Goal: Information Seeking & Learning: Learn about a topic

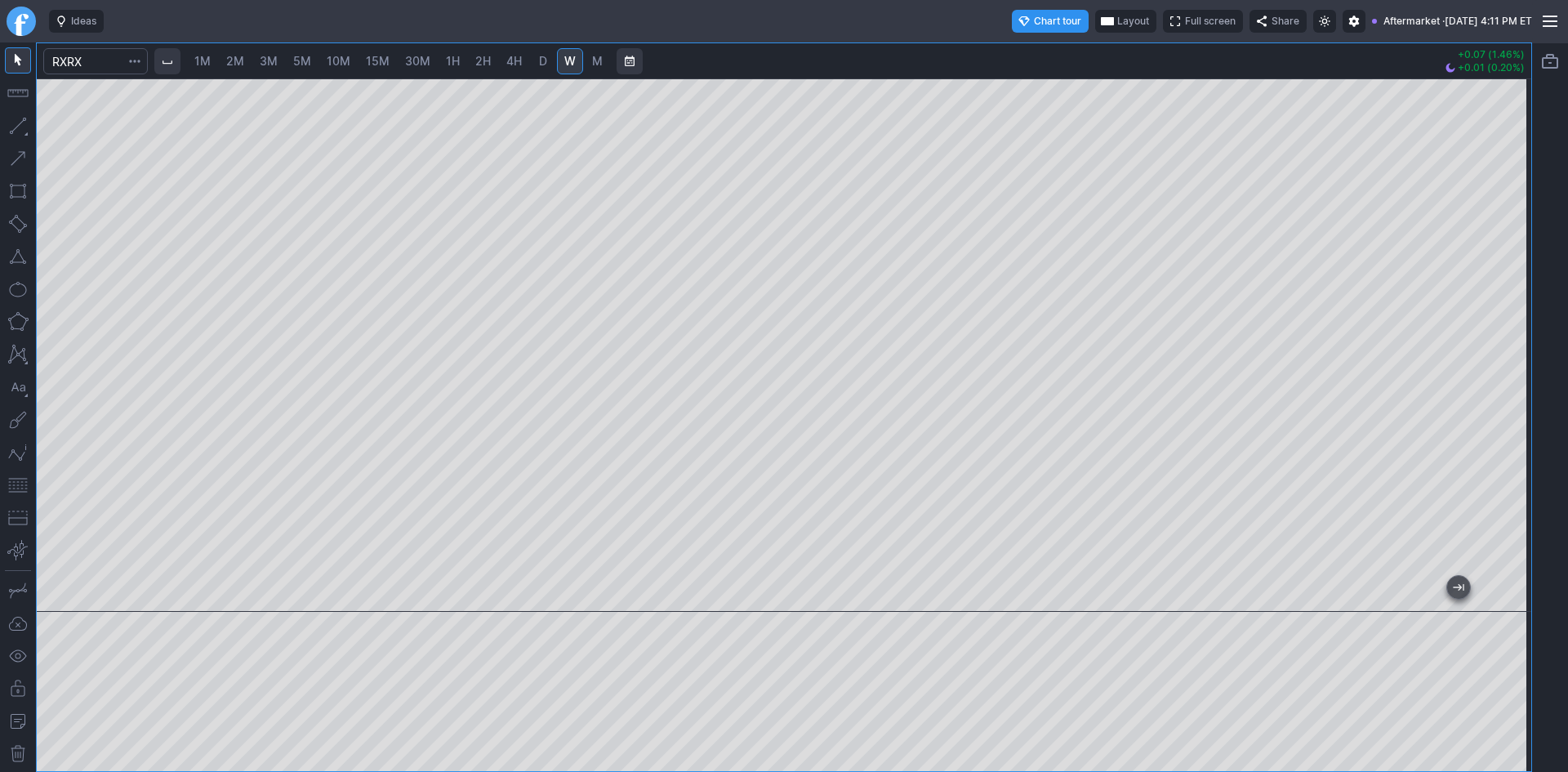
click at [548, 51] on link "D" at bounding box center [543, 61] width 26 height 26
drag, startPoint x: 1510, startPoint y: 352, endPoint x: 1498, endPoint y: 371, distance: 22.5
click at [1498, 371] on div at bounding box center [1515, 340] width 34 height 493
drag, startPoint x: 1508, startPoint y: 443, endPoint x: 1502, endPoint y: 404, distance: 39.5
click at [1502, 404] on div at bounding box center [1515, 340] width 34 height 493
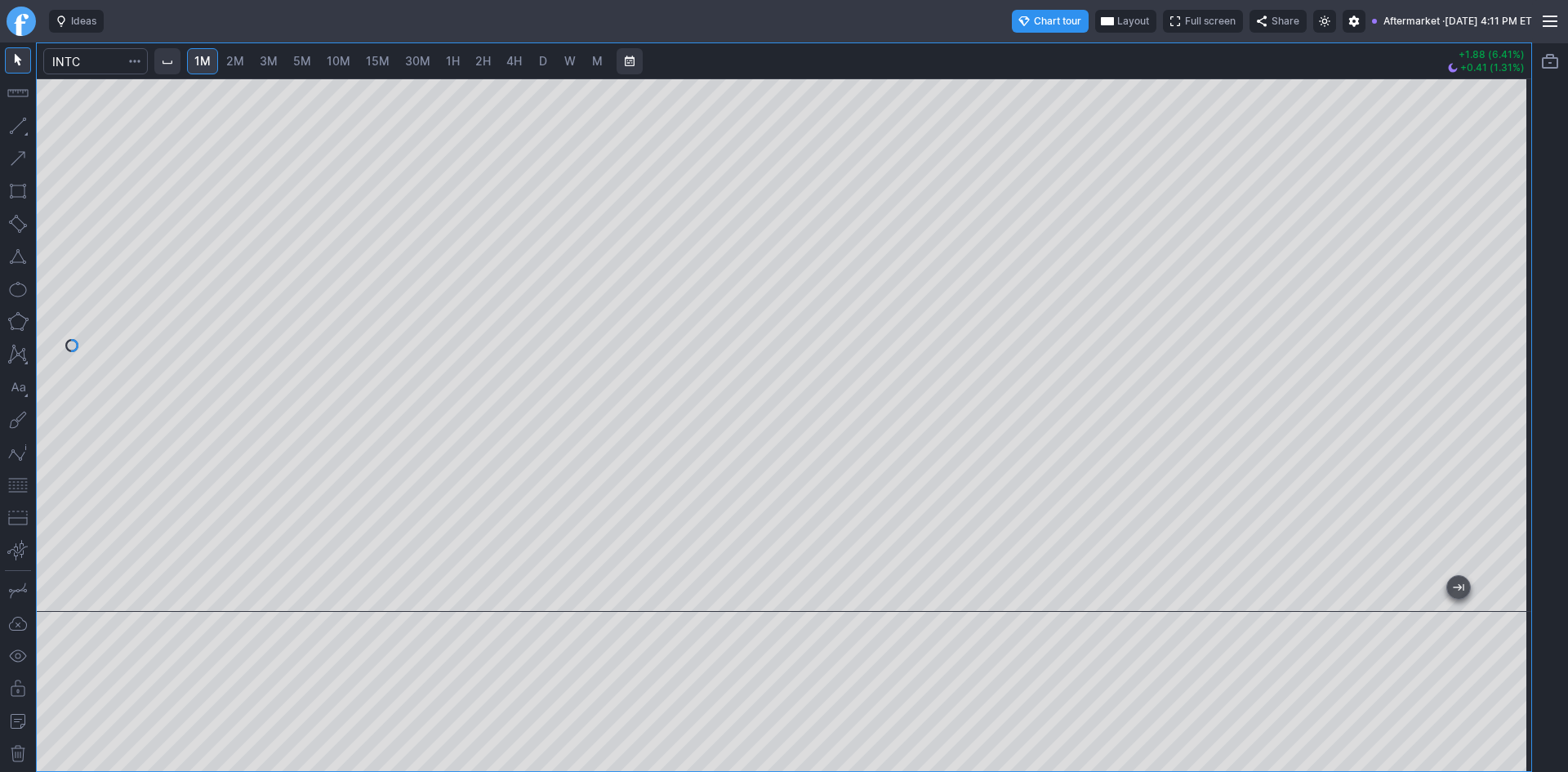
drag, startPoint x: 1512, startPoint y: 159, endPoint x: 1509, endPoint y: 186, distance: 27.2
click at [1509, 186] on div at bounding box center [1515, 340] width 34 height 493
click at [1399, 182] on div at bounding box center [784, 345] width 1495 height 534
click at [1117, 18] on span "Layout" at bounding box center [1132, 21] width 32 height 16
click at [1040, 54] on button "Layout" at bounding box center [1048, 52] width 23 height 23
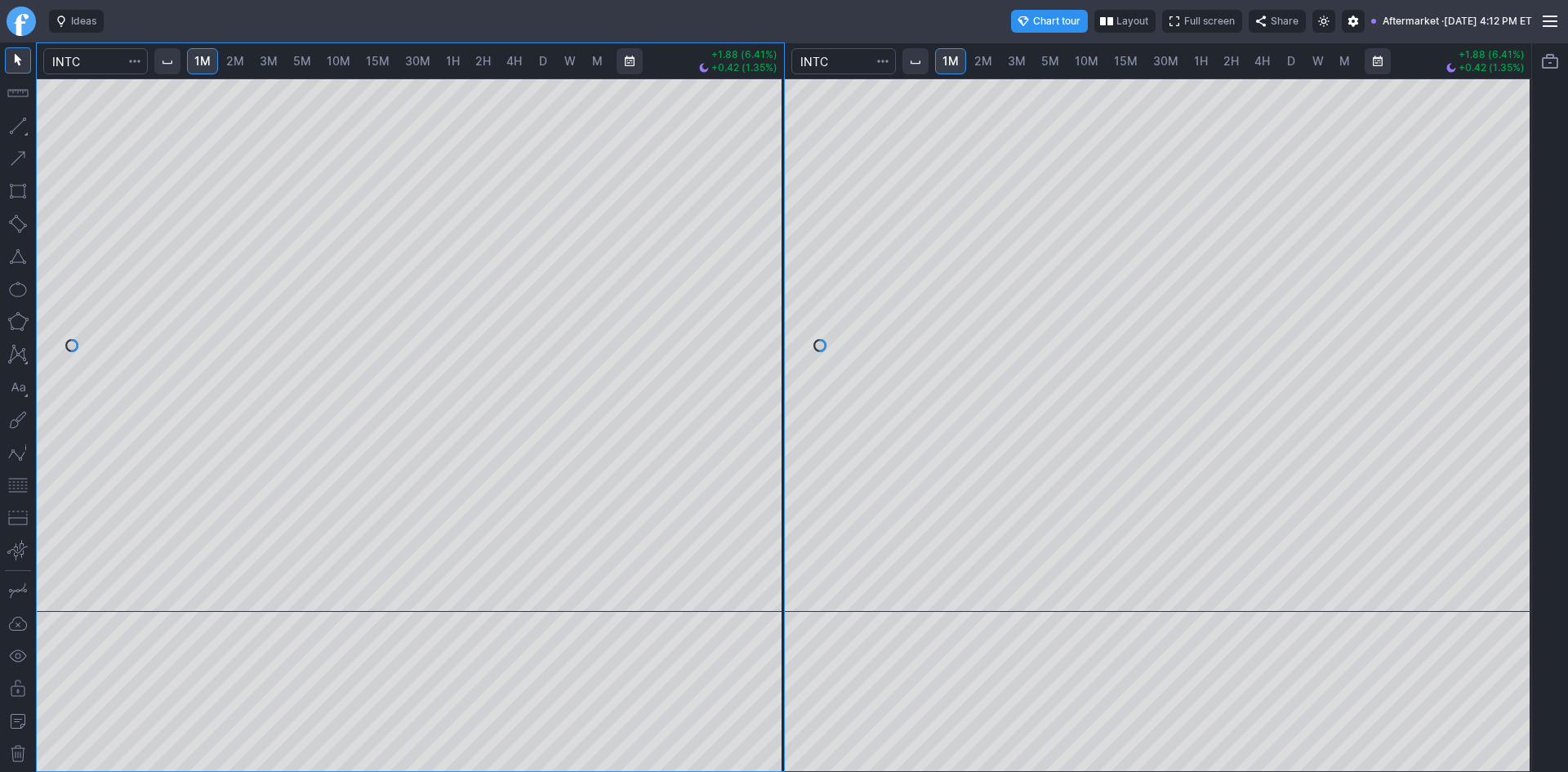
click at [1079, 61] on span "10M" at bounding box center [1087, 61] width 24 height 14
drag, startPoint x: 1510, startPoint y: 171, endPoint x: 1510, endPoint y: 195, distance: 24.0
click at [1510, 195] on div at bounding box center [1515, 340] width 34 height 493
